Goal: Task Accomplishment & Management: Manage account settings

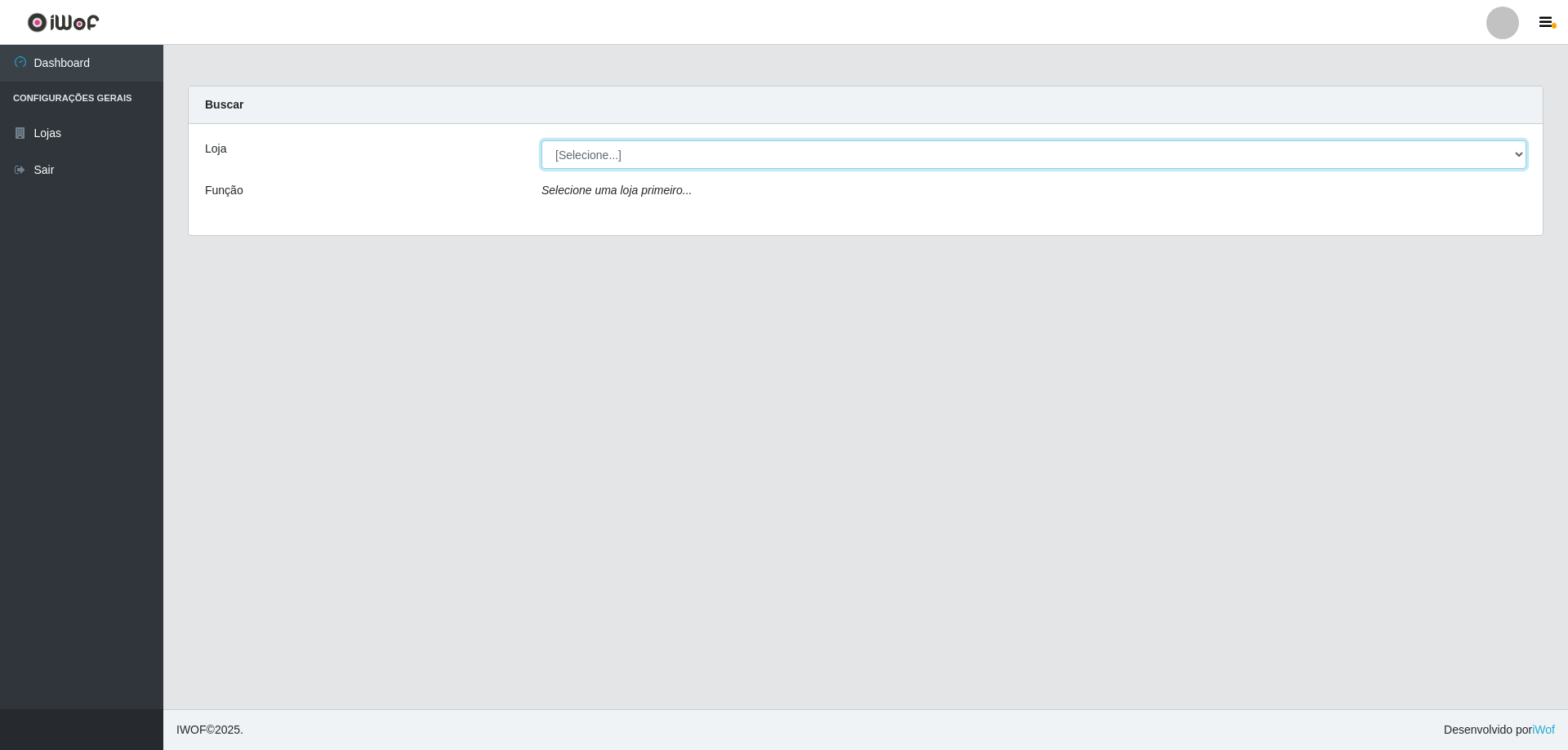
click at [1520, 157] on select "[Selecione...] Atacado Vem - [STREET_ADDRESS]" at bounding box center [1033, 154] width 985 height 28
select select "461"
click at [541, 140] on select "[Selecione...] Atacado Vem - [STREET_ADDRESS]" at bounding box center [1033, 154] width 985 height 28
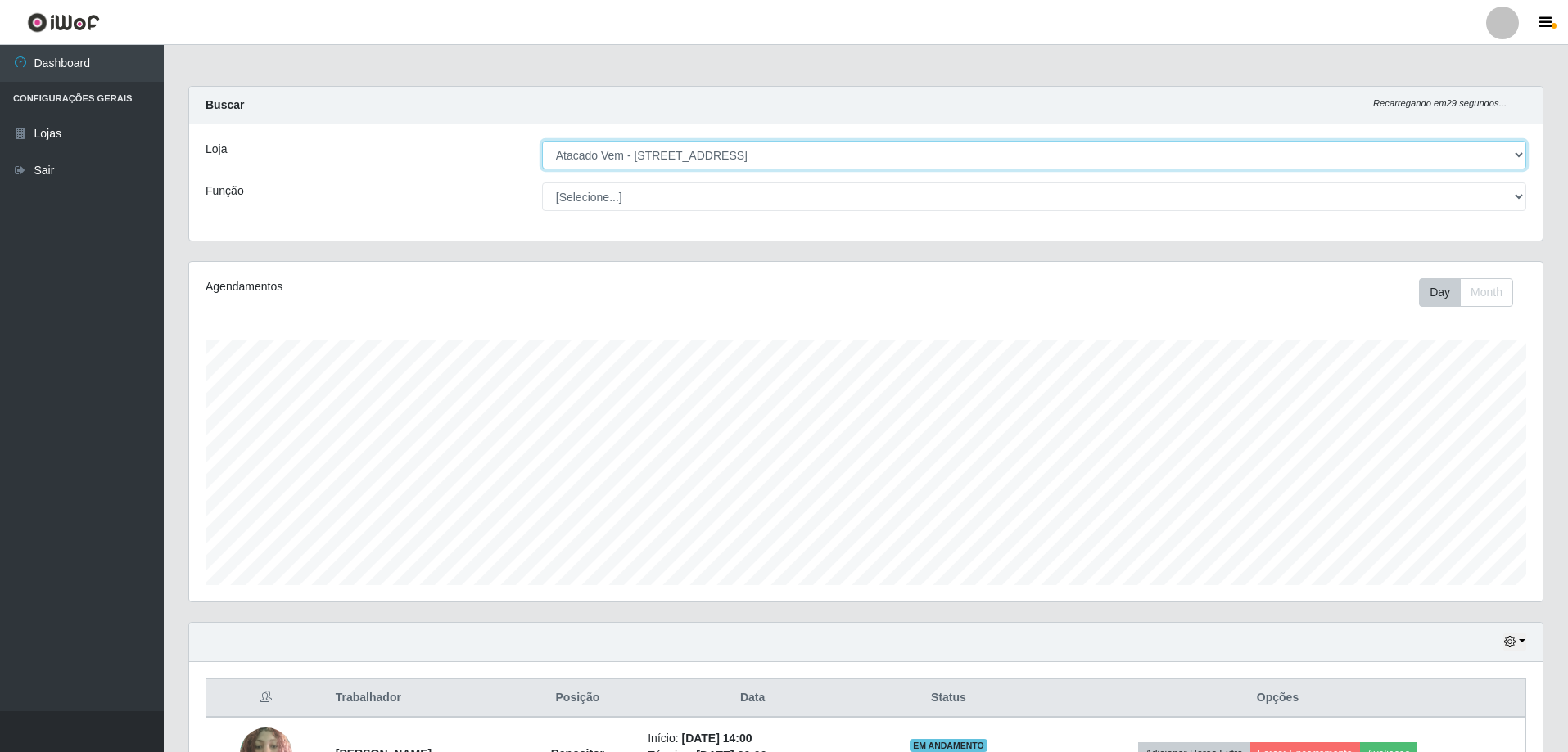
scroll to position [407, 0]
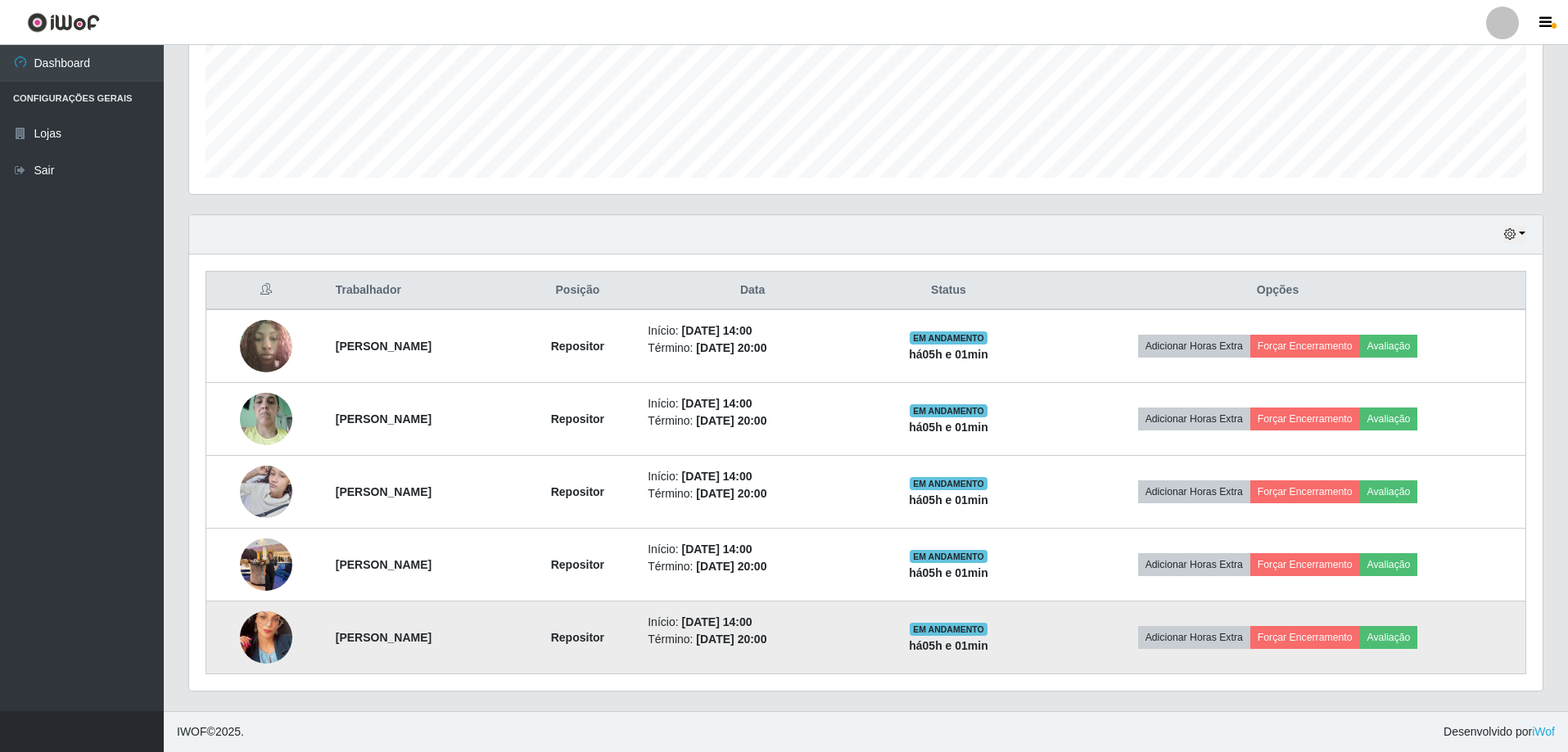
click at [241, 641] on img at bounding box center [266, 637] width 52 height 93
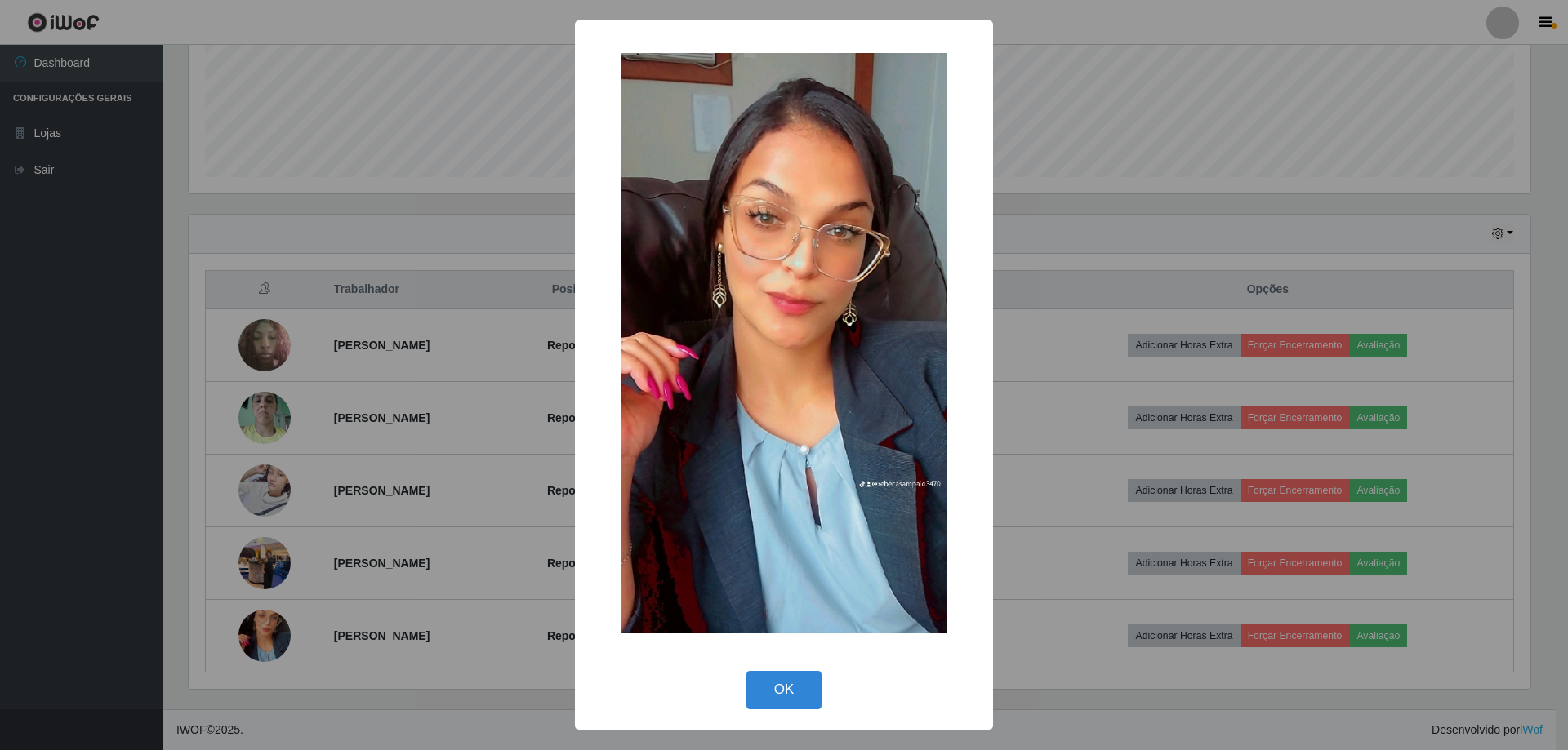
click at [282, 514] on div "× OK Cancel" at bounding box center [784, 375] width 1568 height 750
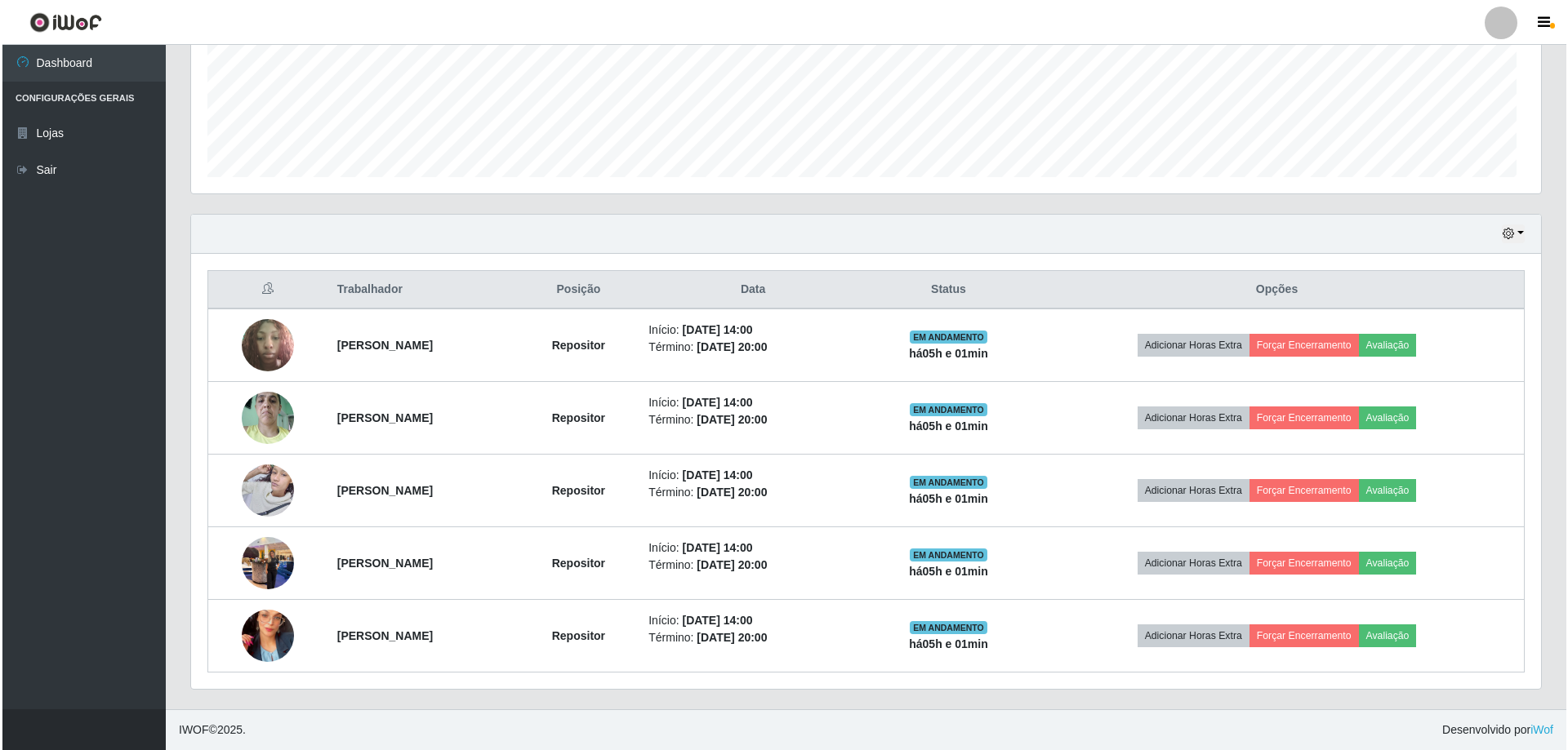
scroll to position [339, 1350]
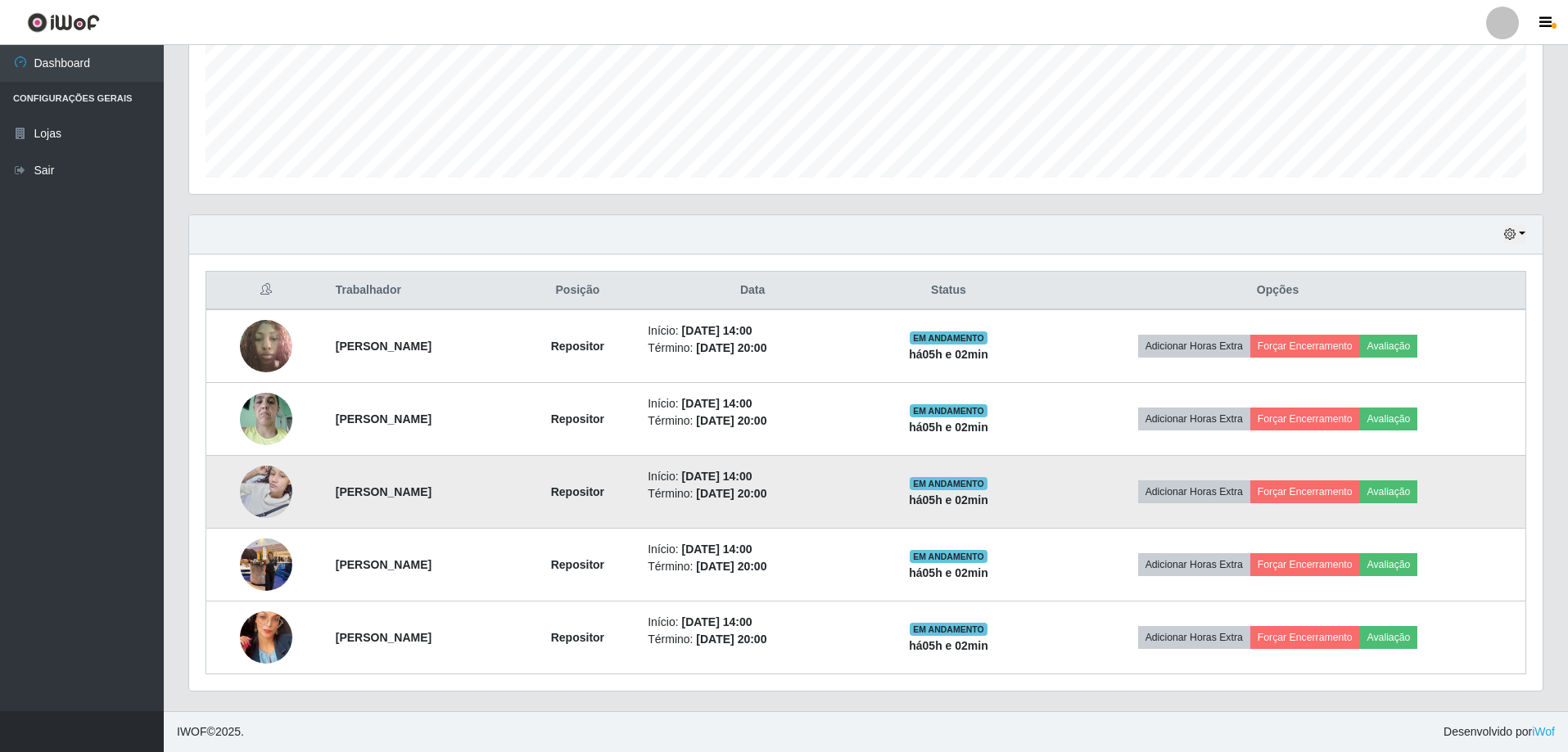
click at [273, 490] on img at bounding box center [266, 491] width 52 height 69
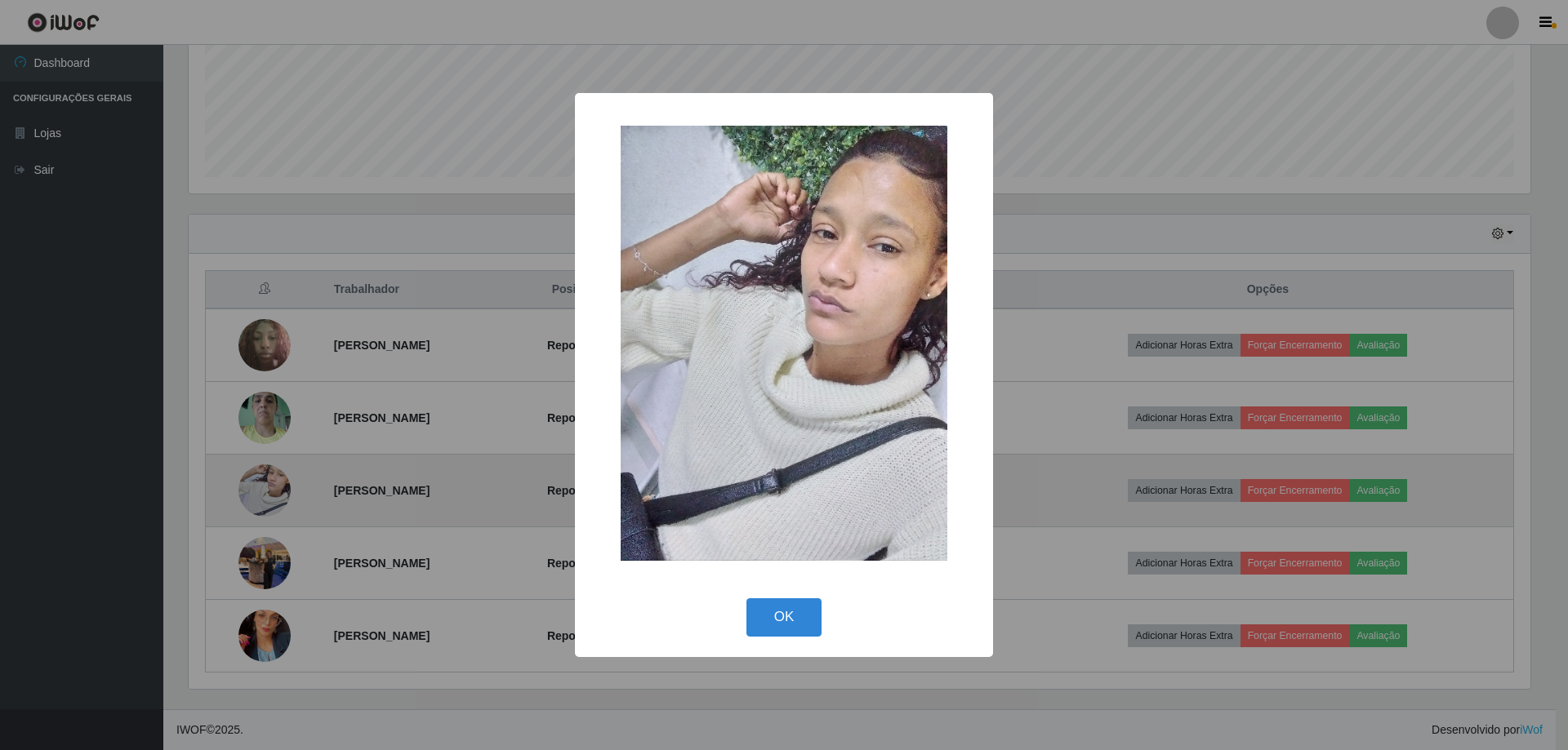
click at [273, 489] on div "× OK Cancel" at bounding box center [784, 375] width 1568 height 750
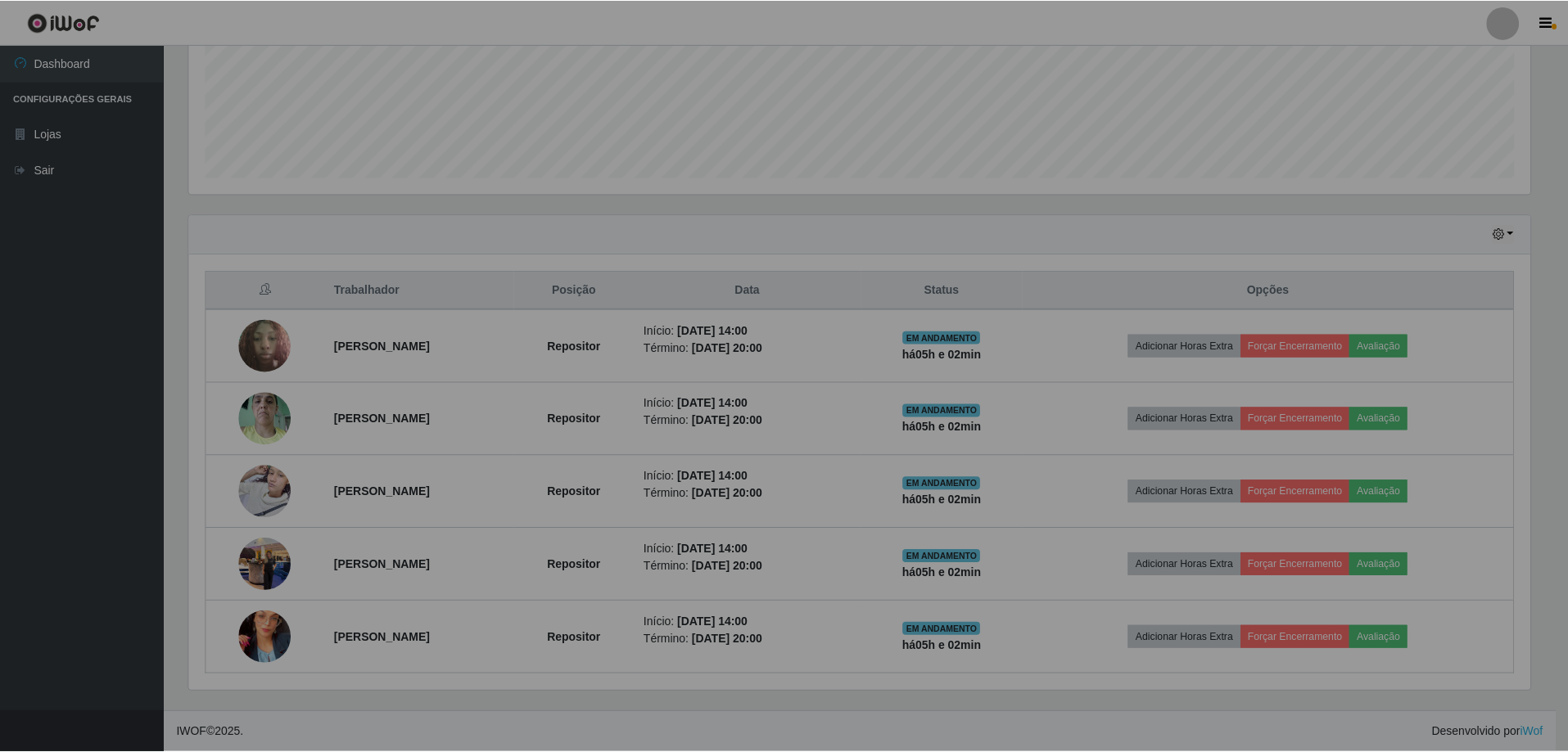
scroll to position [340, 1354]
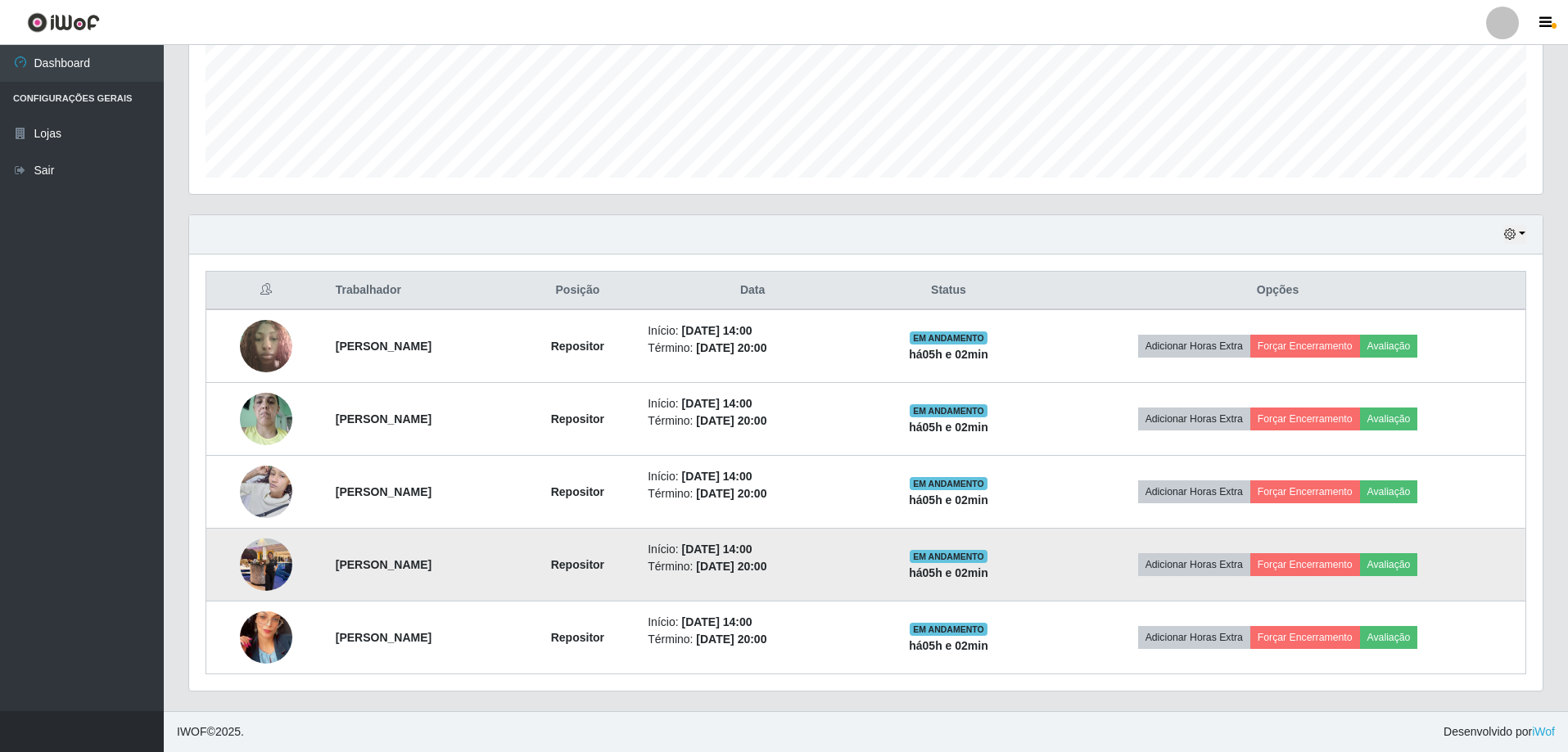
click at [254, 560] on img at bounding box center [266, 564] width 52 height 69
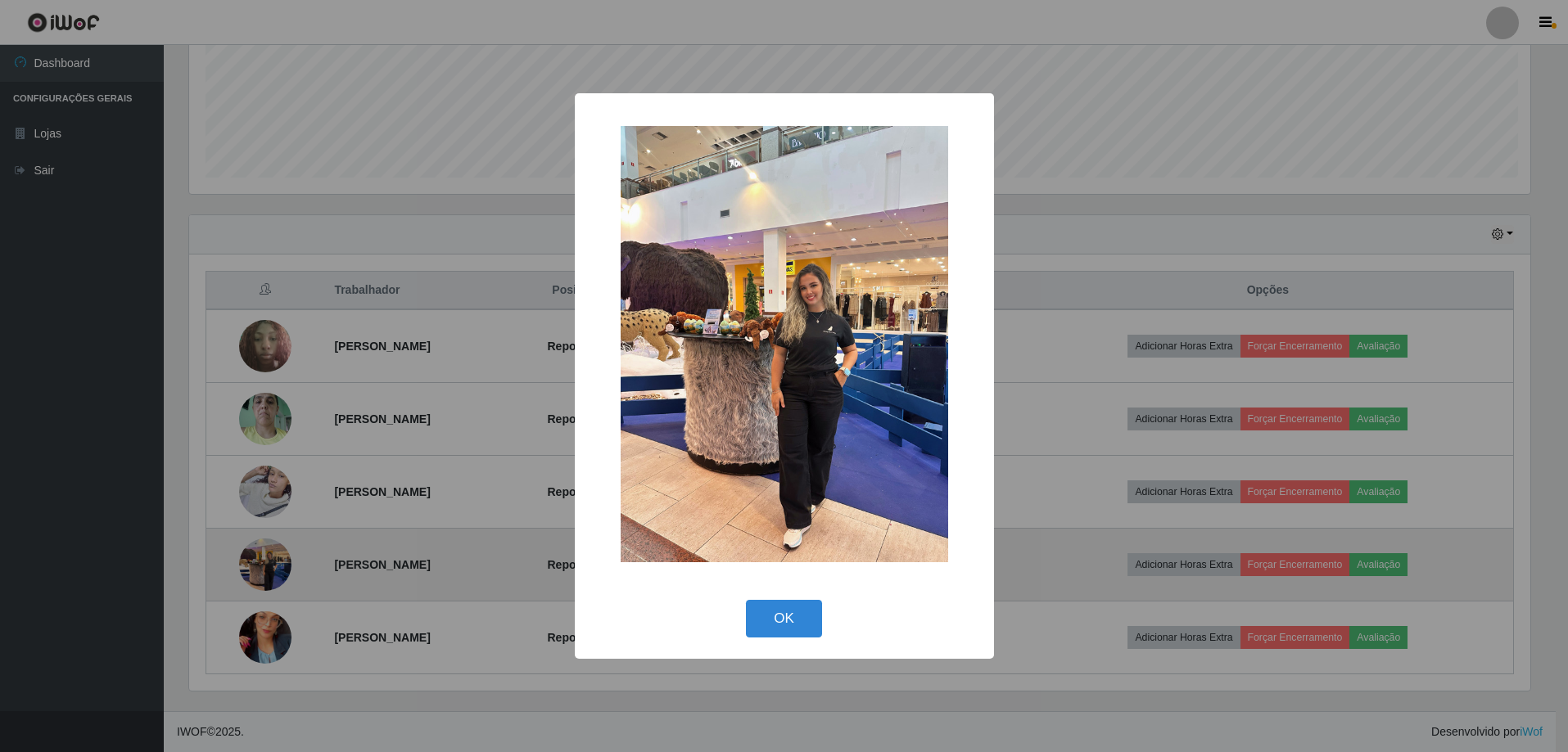
scroll to position [340, 1345]
click at [254, 560] on div "× OK Cancel" at bounding box center [786, 376] width 1572 height 752
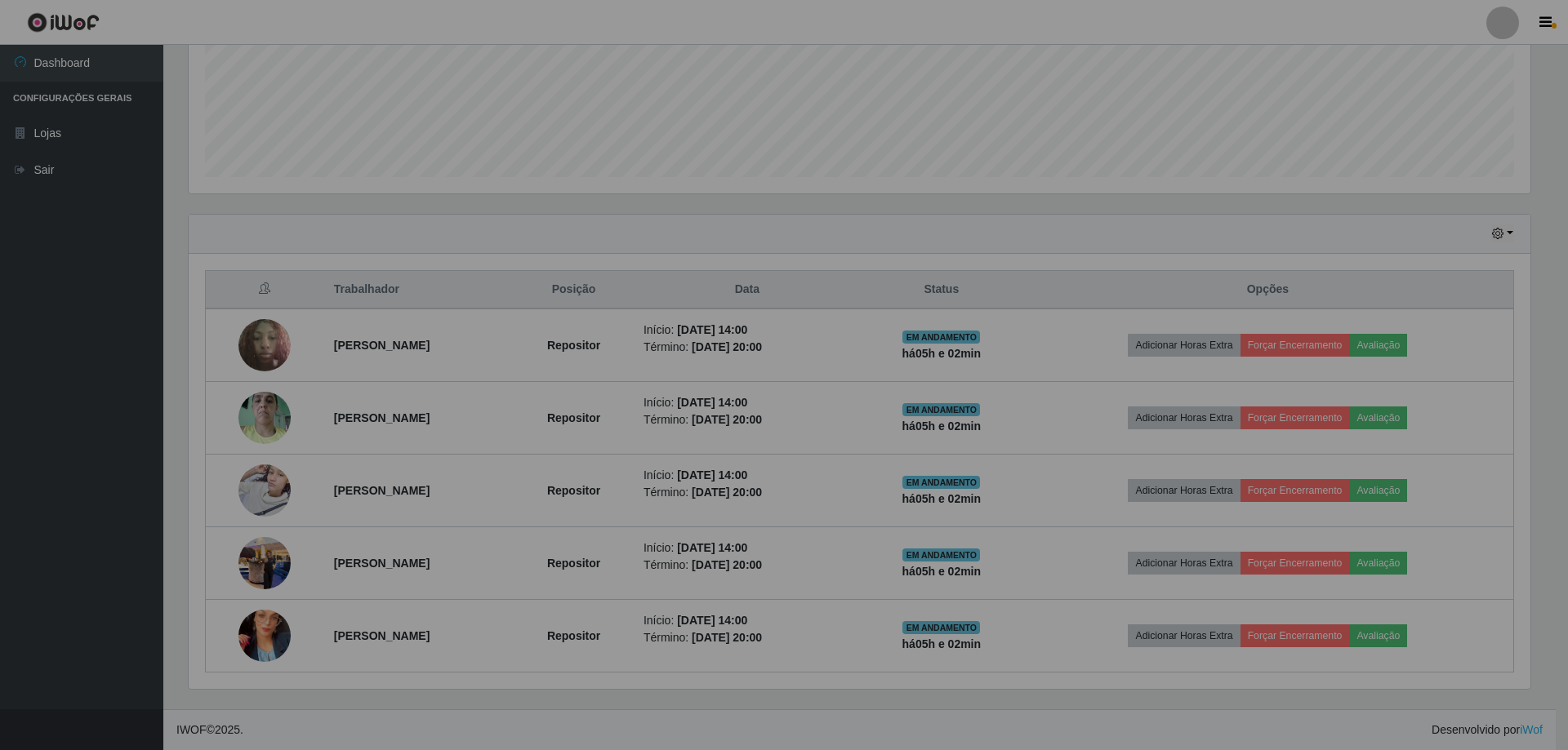
scroll to position [339, 1350]
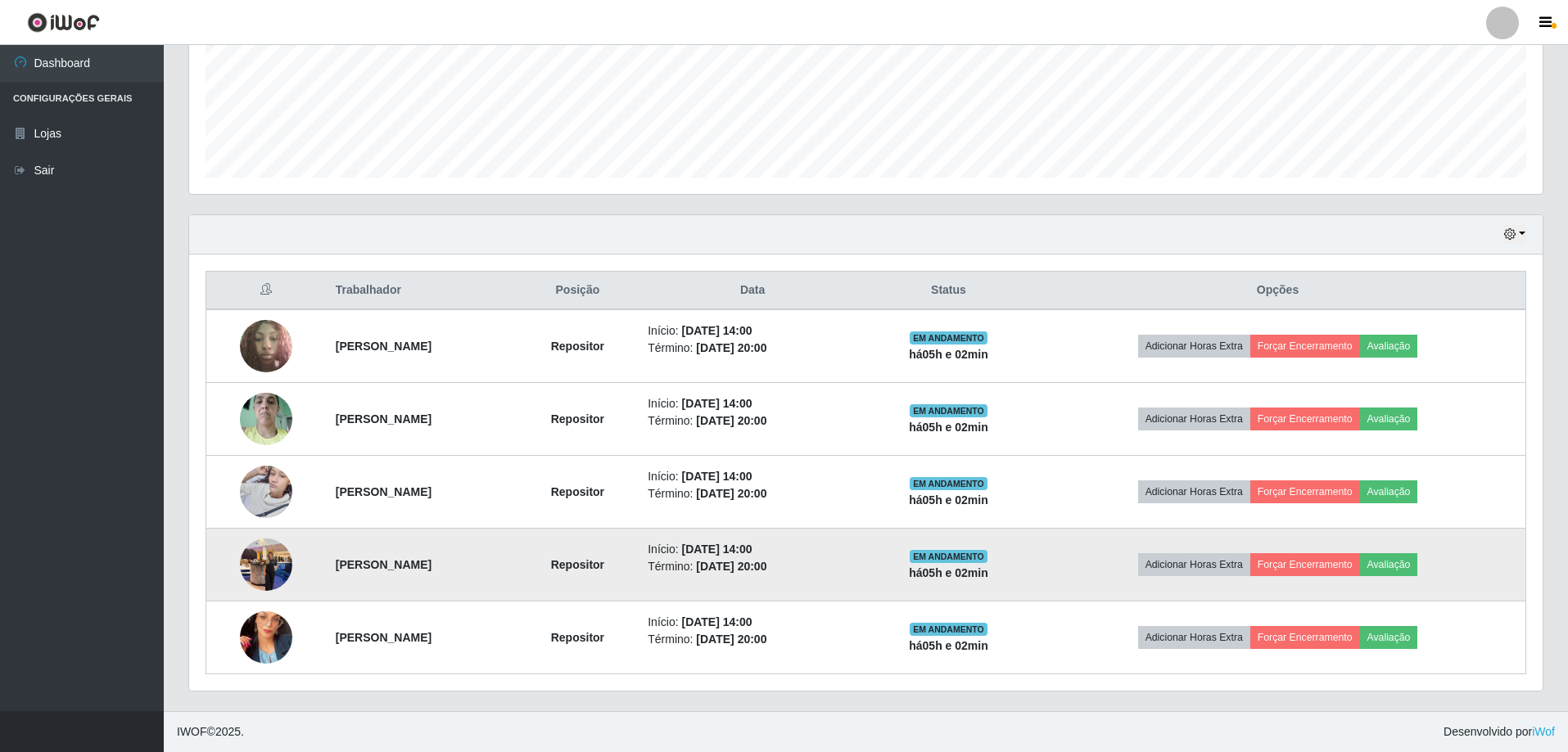
click at [278, 569] on img at bounding box center [266, 564] width 52 height 69
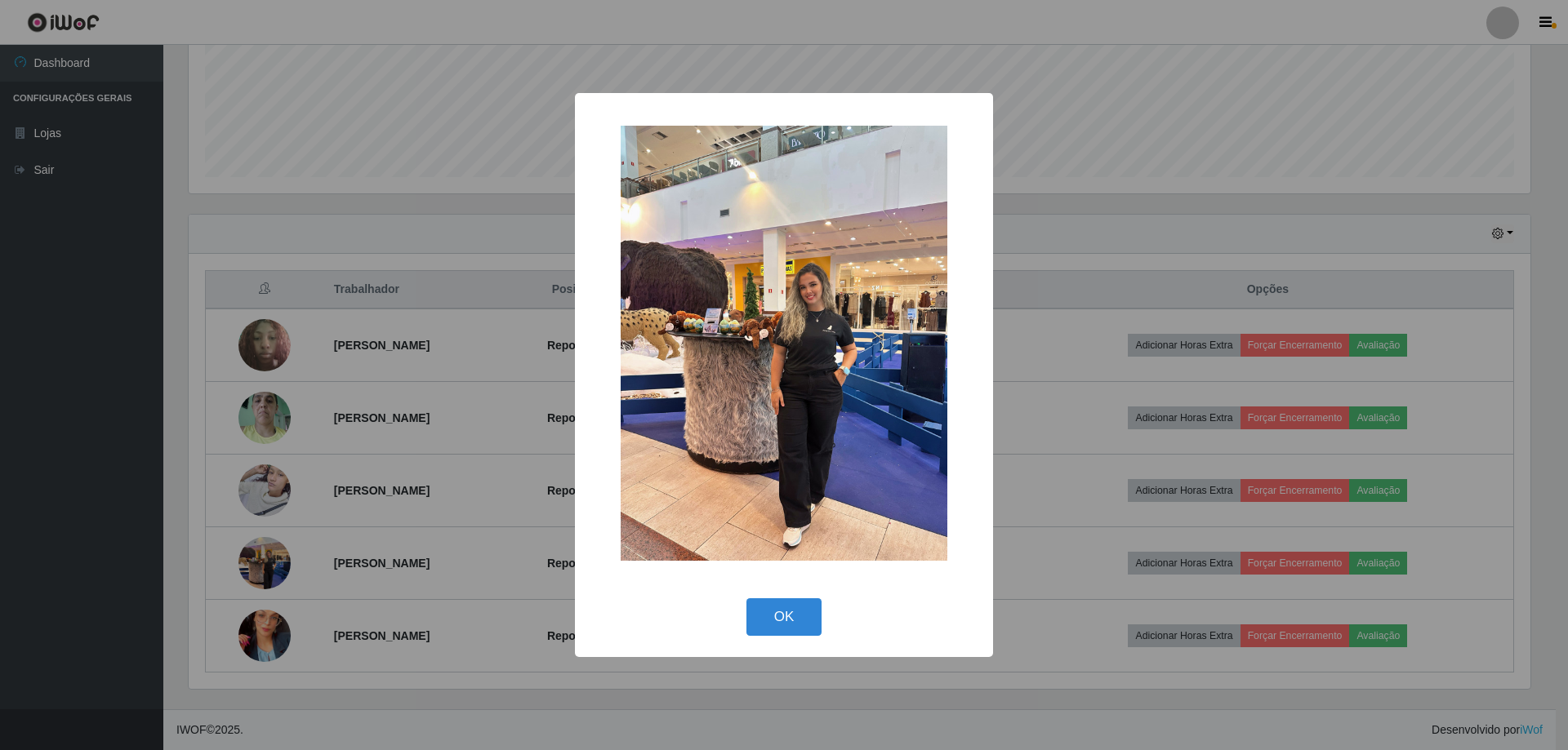
click at [276, 565] on div "× OK Cancel" at bounding box center [784, 375] width 1568 height 750
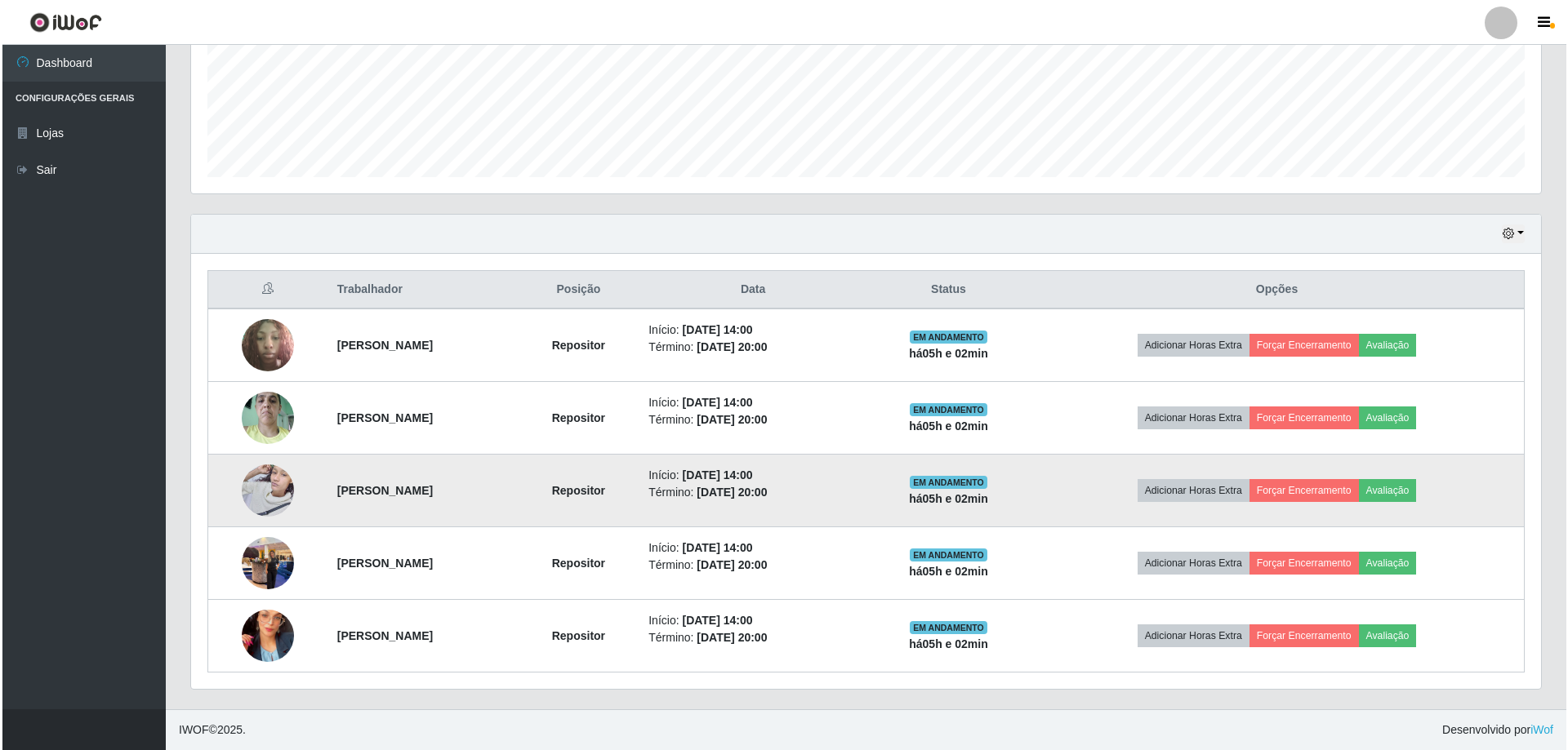
scroll to position [339, 1350]
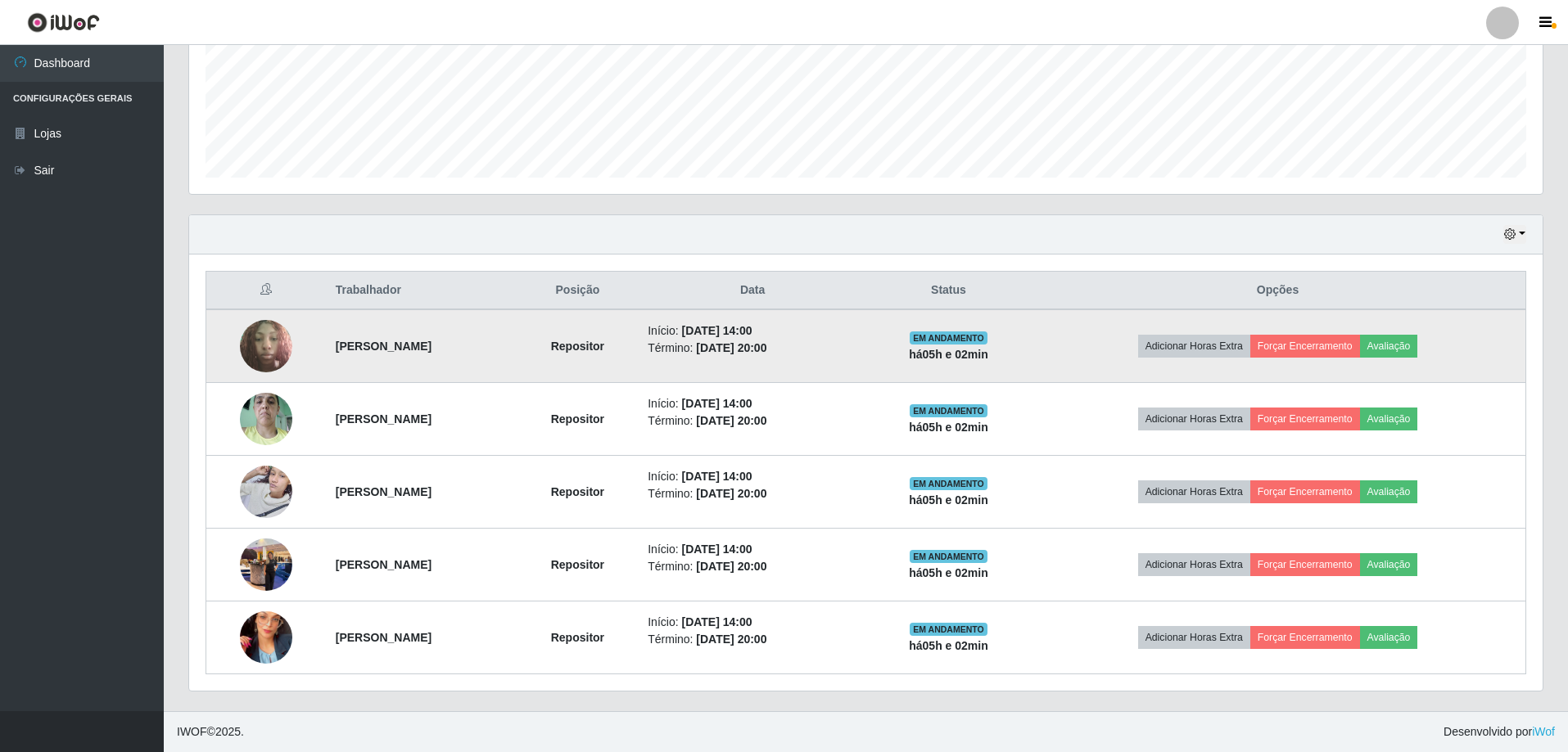
click at [249, 325] on img at bounding box center [266, 346] width 52 height 69
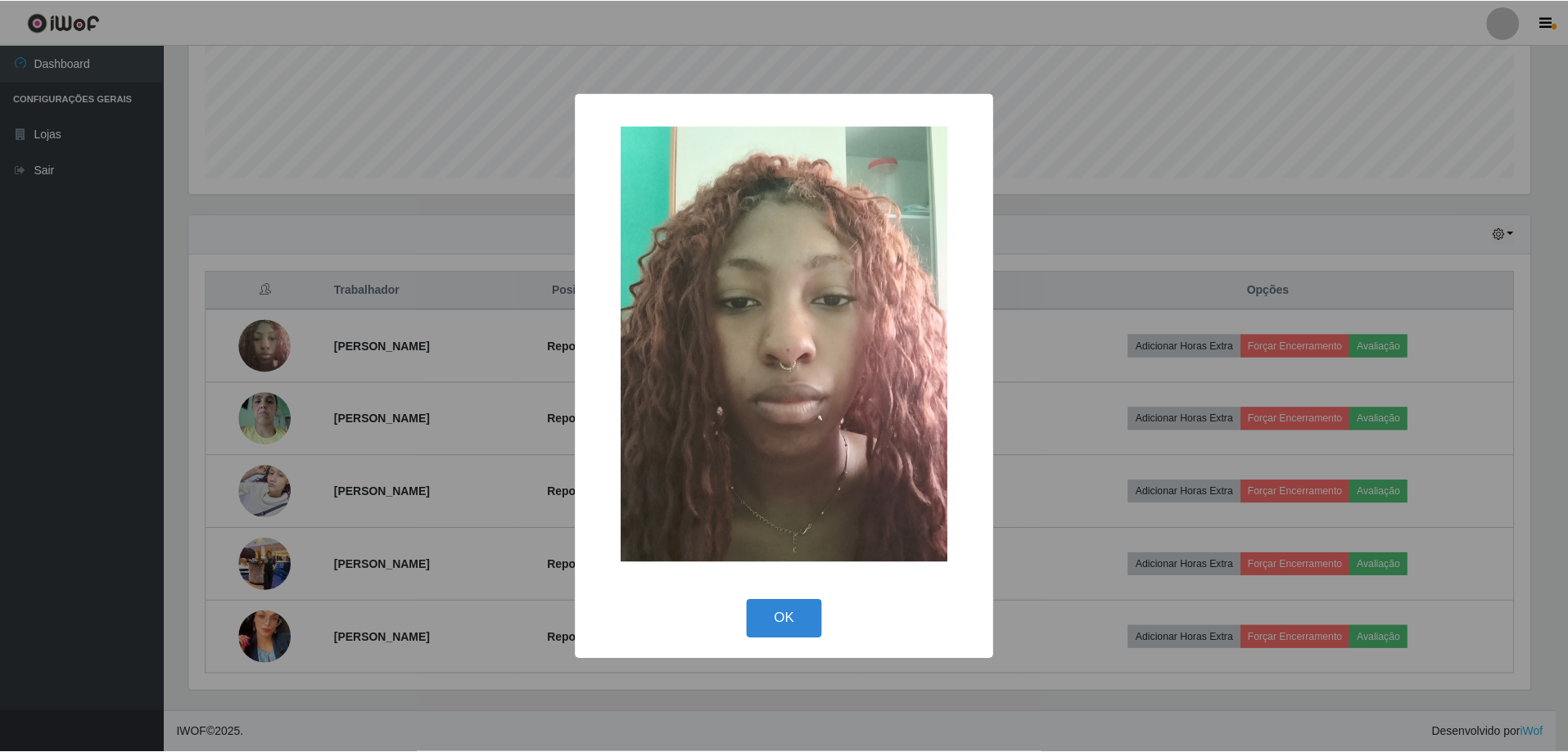
scroll to position [340, 1345]
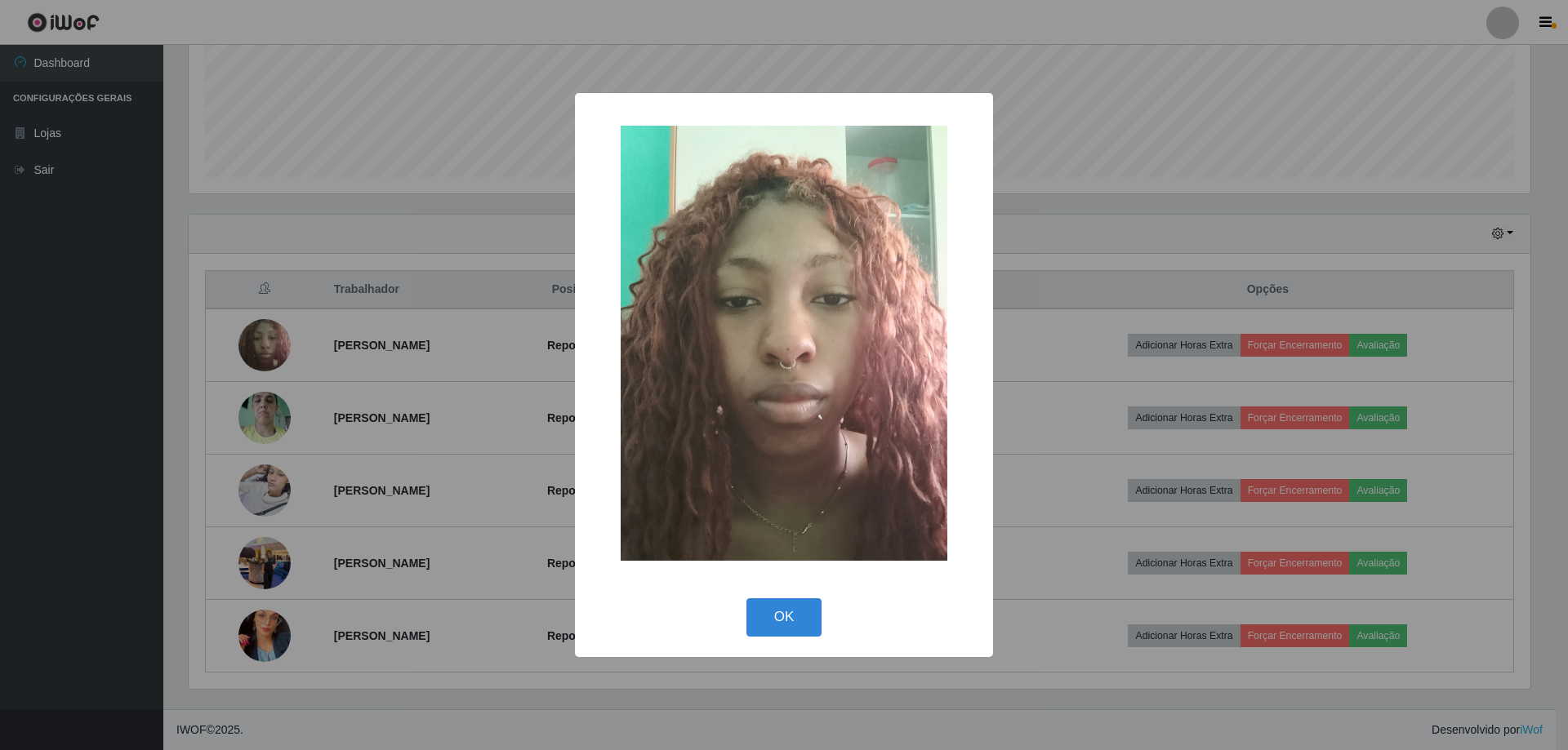
click at [306, 323] on div "× OK Cancel" at bounding box center [784, 375] width 1568 height 750
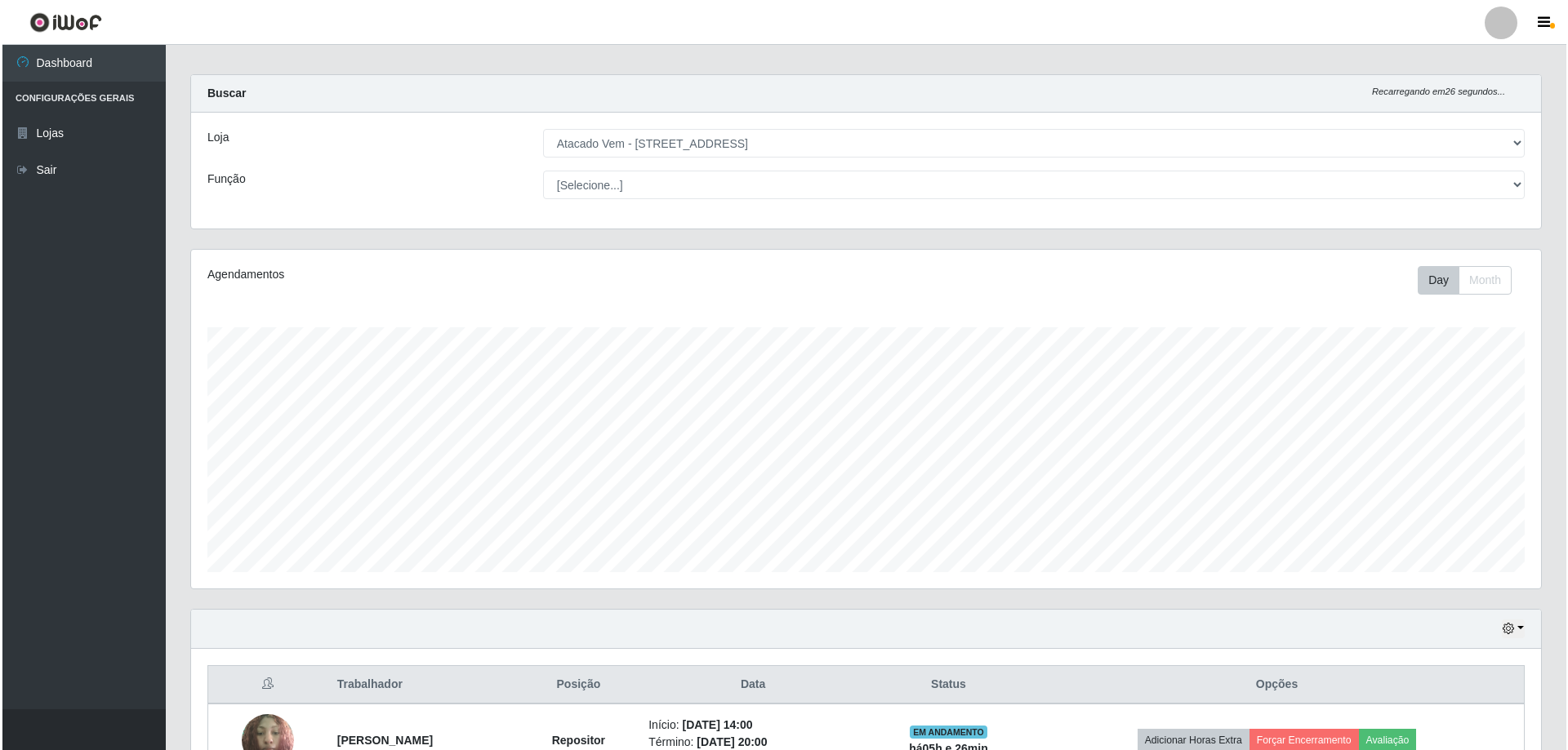
scroll to position [0, 0]
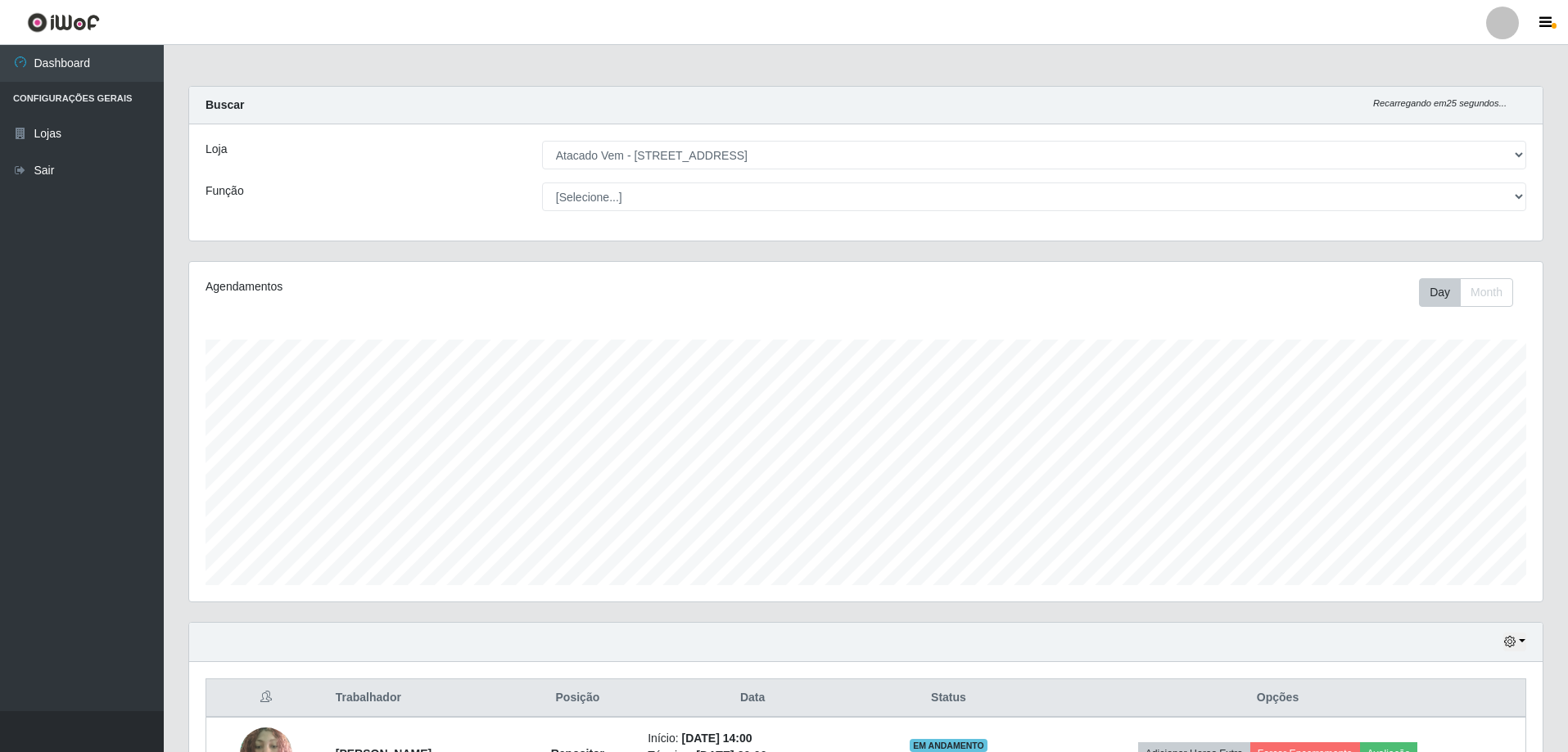
click at [1498, 23] on div at bounding box center [1502, 23] width 33 height 33
click at [1472, 60] on button "Perfil" at bounding box center [1470, 59] width 148 height 34
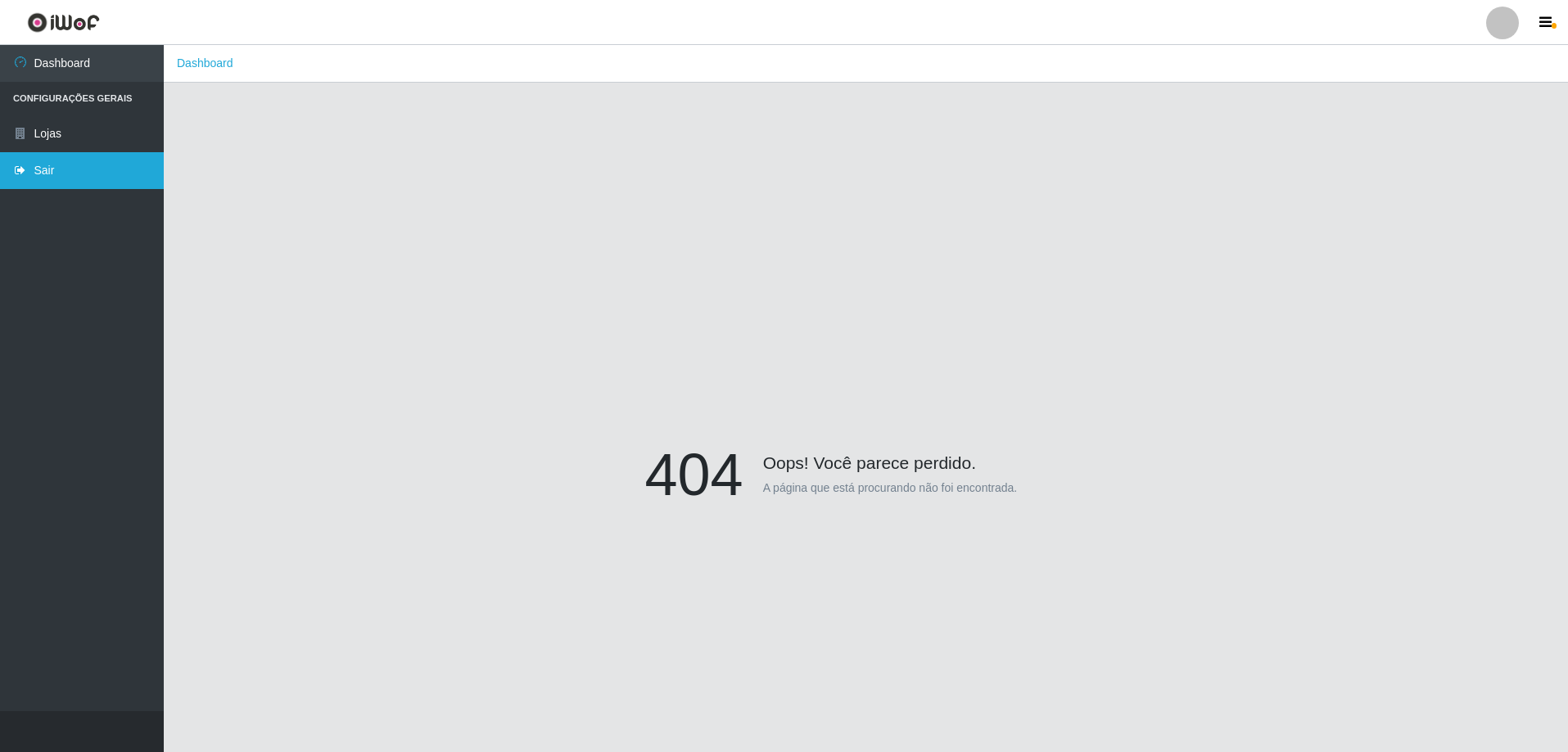
click at [58, 157] on link "Sair" at bounding box center [81, 171] width 164 height 37
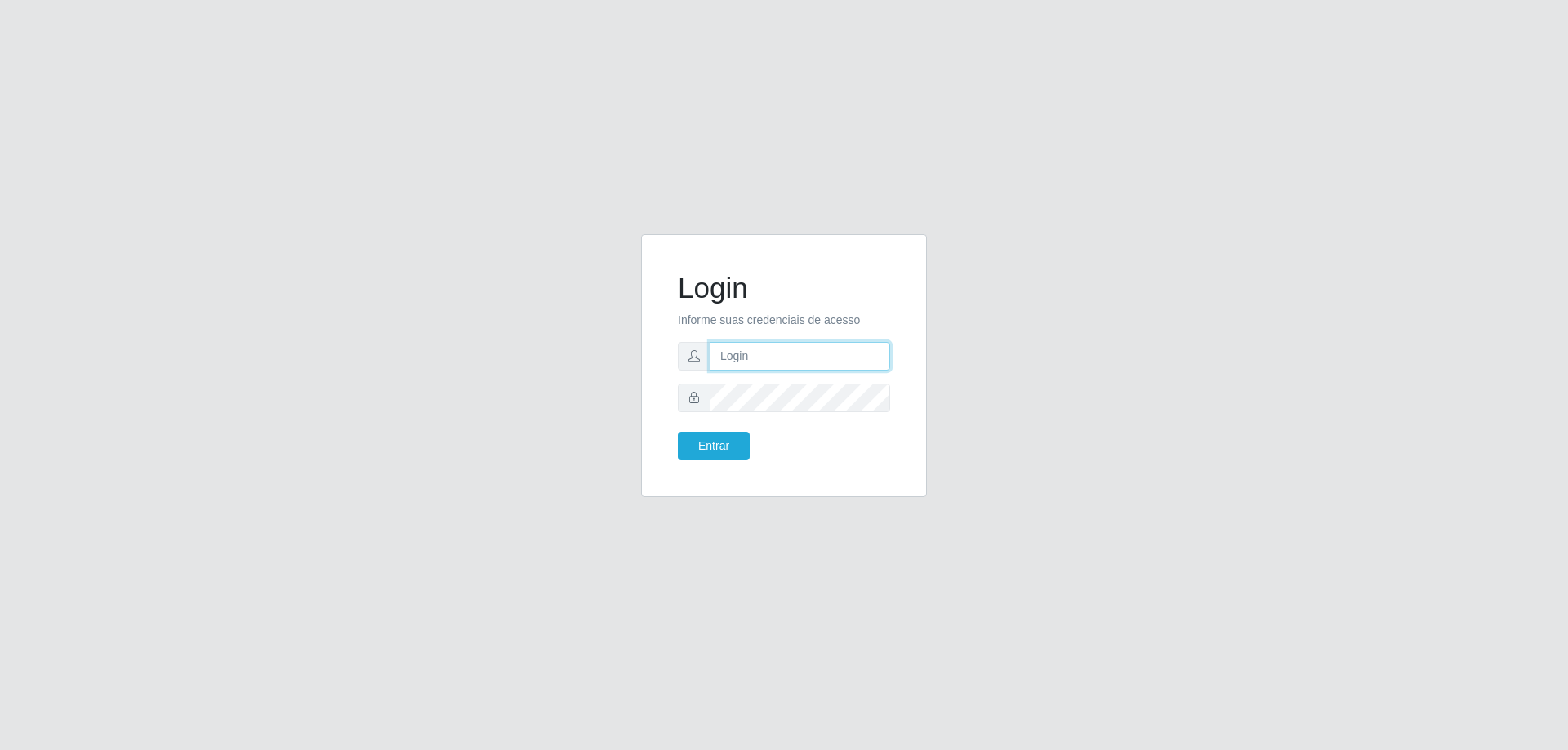
type input "[EMAIL_ADDRESS][DOMAIN_NAME]"
click at [739, 440] on button "Entrar" at bounding box center [713, 446] width 72 height 28
click at [694, 449] on button "Entrar" at bounding box center [713, 446] width 72 height 28
